Goal: Task Accomplishment & Management: Complete application form

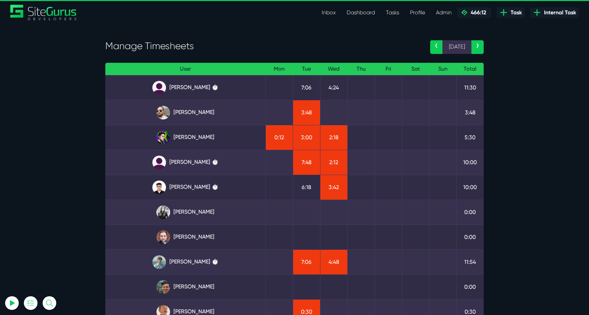
click at [549, 12] on span "Internal Task" at bounding box center [558, 13] width 35 height 8
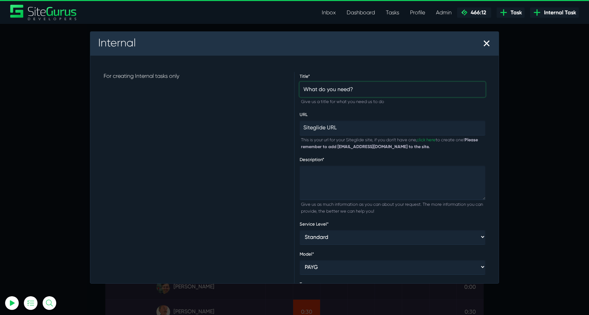
click at [355, 85] on input "text" at bounding box center [393, 89] width 186 height 15
paste input "Flowbite Free Theme and Template site"
type input "Flowbite Free Theme and Template site"
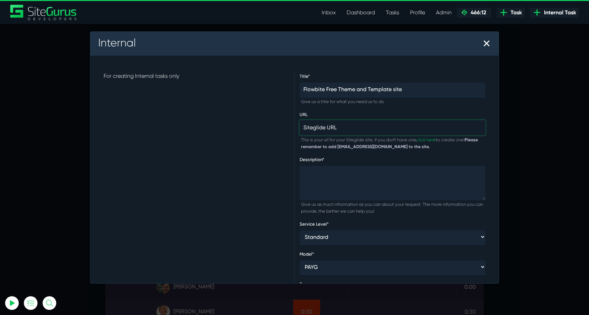
click at [360, 130] on input "text" at bounding box center [393, 127] width 186 height 15
type input "N/A"
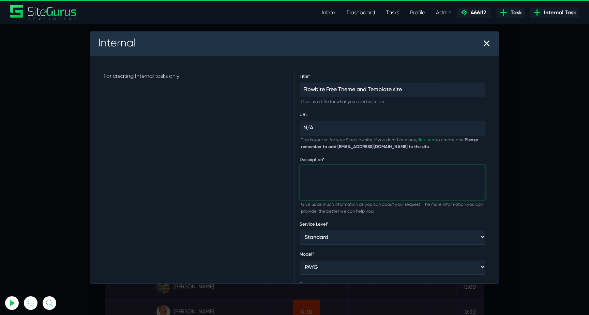
click at [367, 171] on textarea at bounding box center [393, 182] width 186 height 35
paste textarea "[URL][DOMAIN_NAME]"
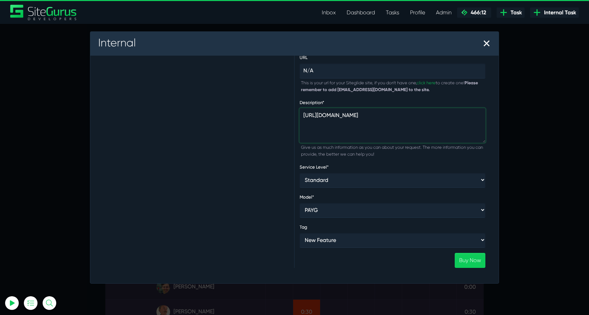
type textarea "[URL][DOMAIN_NAME]"
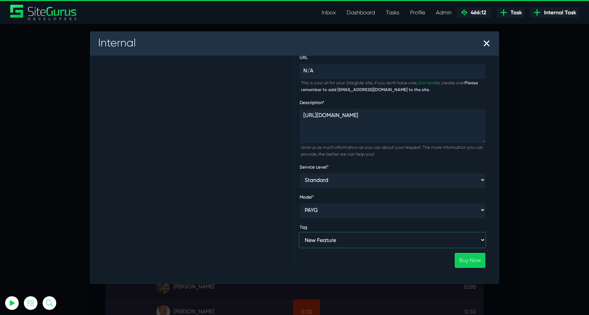
click at [445, 241] on select "New Feature Roadmap Bug Fix New Project Roadmap Fast-Track Training Module Deve…" at bounding box center [393, 240] width 186 height 15
click at [300, 233] on select "New Feature Roadmap Bug Fix New Project Roadmap Fast-Track Training Module Deve…" at bounding box center [393, 240] width 186 height 15
click at [440, 240] on select "New Feature Roadmap Bug Fix New Project Roadmap Fast-Track Training Module Deve…" at bounding box center [393, 240] width 186 height 15
select select "New Project"
click at [300, 233] on select "New Feature Roadmap Bug Fix New Project Roadmap Fast-Track Training Module Deve…" at bounding box center [393, 240] width 186 height 15
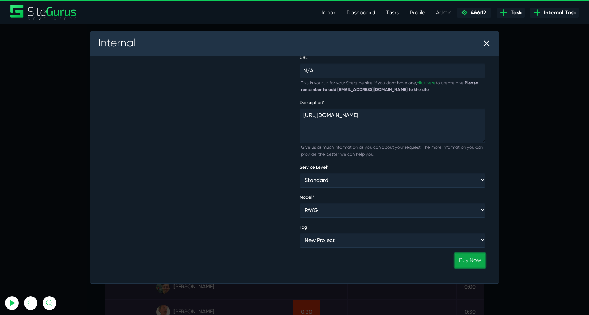
click at [470, 263] on link "Buy Now" at bounding box center [470, 260] width 31 height 15
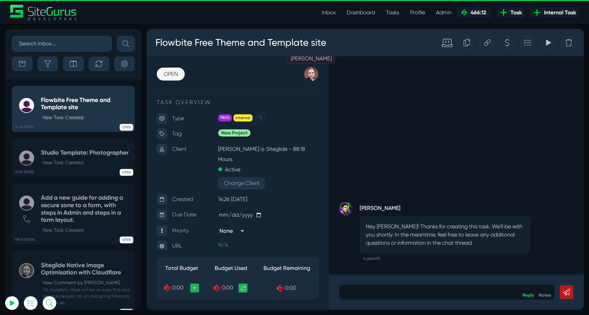
click at [312, 76] on div at bounding box center [311, 73] width 15 height 15
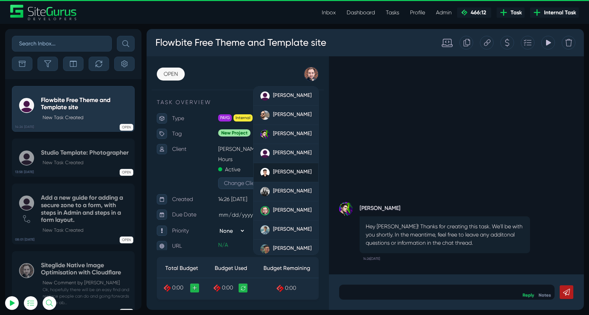
click at [287, 174] on span "[PERSON_NAME]" at bounding box center [292, 171] width 39 height 6
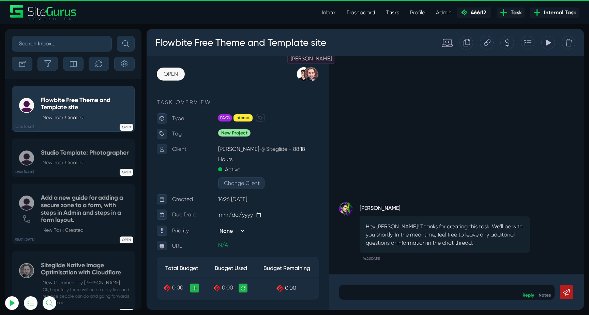
click at [308, 76] on div at bounding box center [311, 73] width 15 height 15
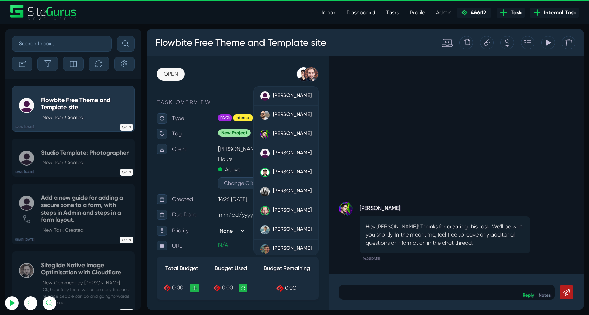
click at [377, 173] on div "[PERSON_NAME] Hey [PERSON_NAME]! Thanks for creating this task. We'll be with y…" at bounding box center [456, 165] width 255 height 218
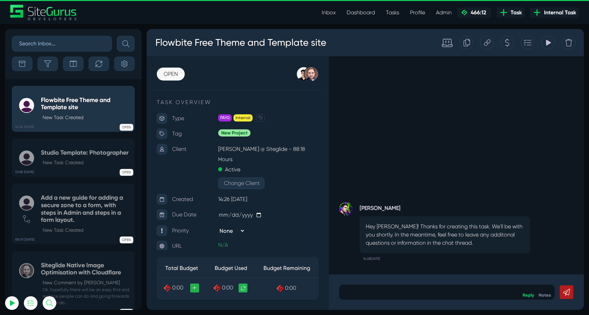
click at [195, 290] on link "+" at bounding box center [194, 287] width 9 height 9
type input "[EMAIL_ADDRESS][DOMAIN_NAME]"
click at [263, 243] on div "TASK OVERVIEW Type PAYG Internal Fixed Price Fixed Price Discovery Estimate Dis…" at bounding box center [238, 202] width 162 height 208
click at [459, 144] on div "[PERSON_NAME] Hey [PERSON_NAME]! Thanks for creating this task. We'll be with y…" at bounding box center [456, 165] width 255 height 218
click at [508, 46] on icon at bounding box center [507, 42] width 5 height 13
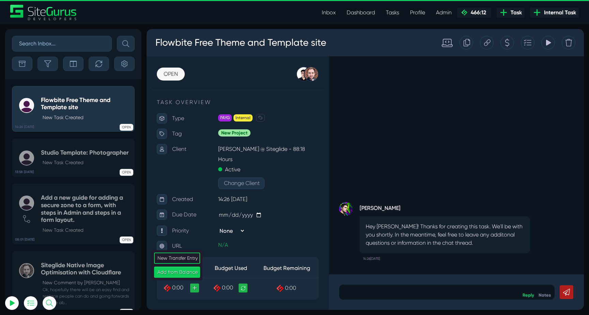
click at [491, 42] on div at bounding box center [487, 43] width 14 height 14
click at [504, 42] on div at bounding box center [507, 43] width 14 height 14
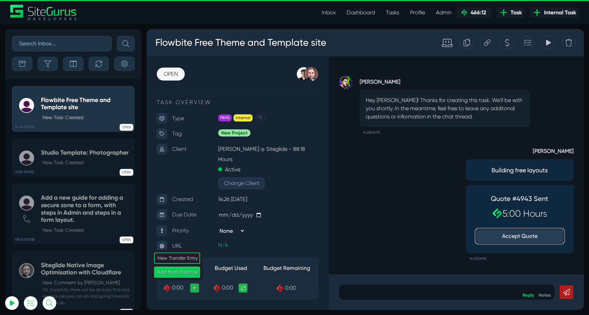
click at [521, 233] on button "Accept Quote" at bounding box center [520, 235] width 89 height 15
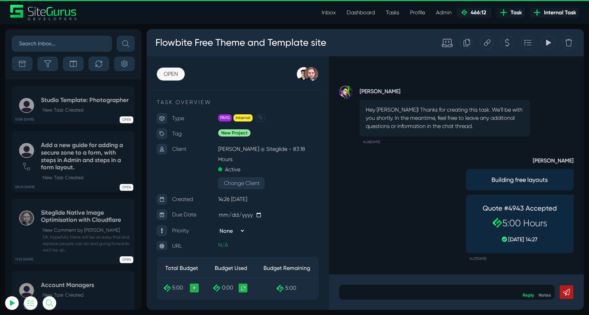
scroll to position [-1577, 0]
click at [50, 62] on icon "button" at bounding box center [47, 63] width 7 height 7
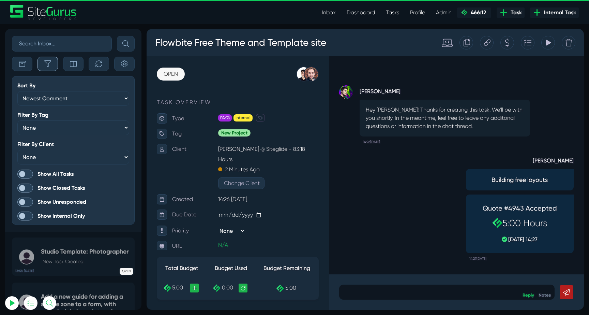
scroll to position [-1730, 0]
click at [25, 171] on span at bounding box center [25, 173] width 16 height 9
click at [0, 0] on input "Show All Tasks" at bounding box center [0, 0] width 0 height 0
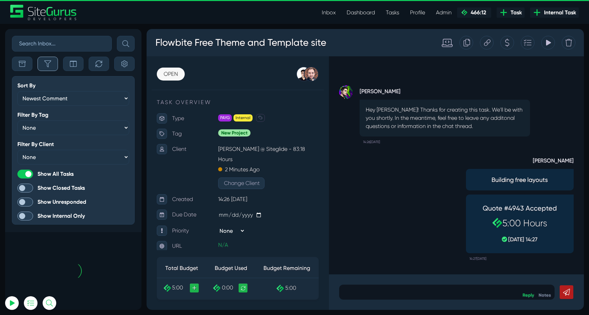
click at [46, 60] on icon "button" at bounding box center [47, 63] width 7 height 7
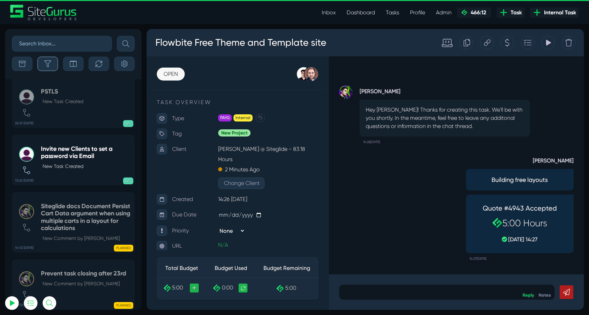
scroll to position [-26888, 0]
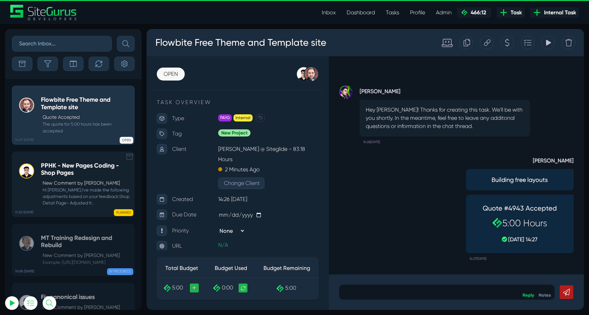
click at [66, 185] on p "New Comment by [PERSON_NAME]" at bounding box center [87, 182] width 88 height 7
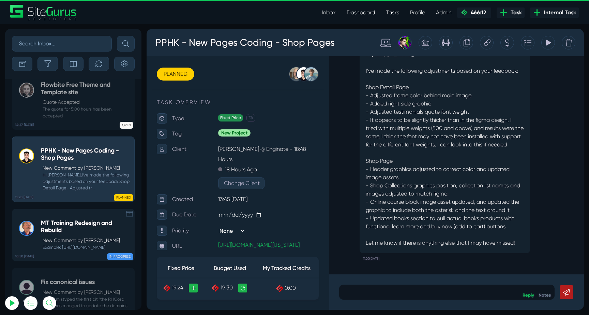
click at [102, 219] on h5 "MT Training Redesign and Rebuild" at bounding box center [86, 226] width 90 height 15
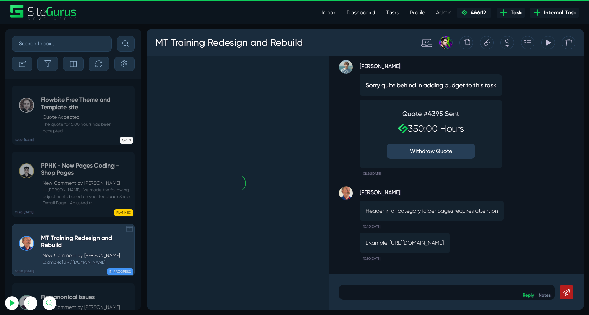
scroll to position [-26888, 0]
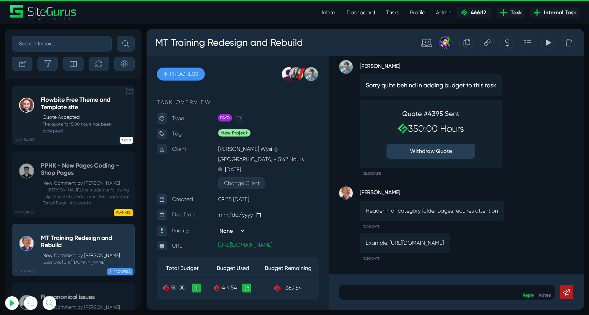
click at [84, 122] on small "The quote for 5:00 hours has been accepted" at bounding box center [86, 127] width 90 height 13
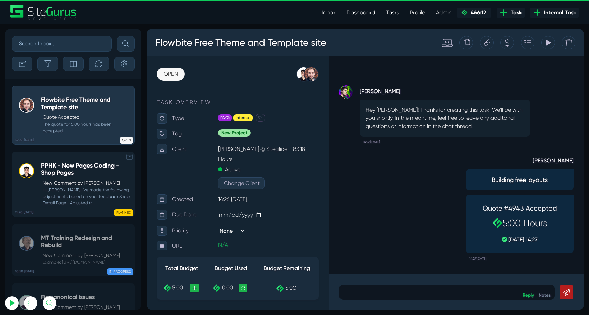
click at [76, 173] on h5 "PPHK - New Pages Coding - Shop Pages" at bounding box center [86, 169] width 90 height 15
